Goal: Task Accomplishment & Management: Manage account settings

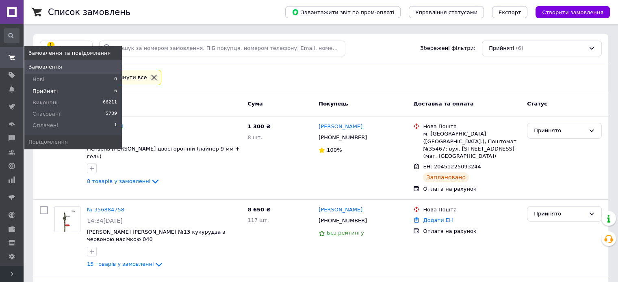
click at [42, 91] on span "Прийняті" at bounding box center [45, 91] width 25 height 7
click at [54, 92] on li "Прийняті 6" at bounding box center [73, 91] width 98 height 11
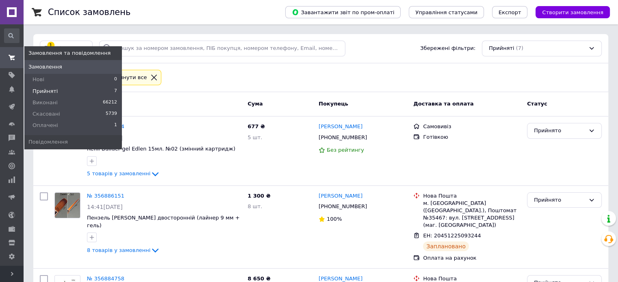
click at [54, 87] on li "Прийняті 7" at bounding box center [73, 91] width 98 height 11
click at [52, 93] on span "Прийняті" at bounding box center [45, 91] width 25 height 7
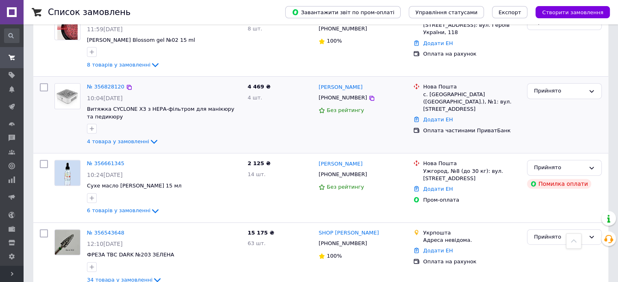
scroll to position [348, 0]
